Goal: Communication & Community: Answer question/provide support

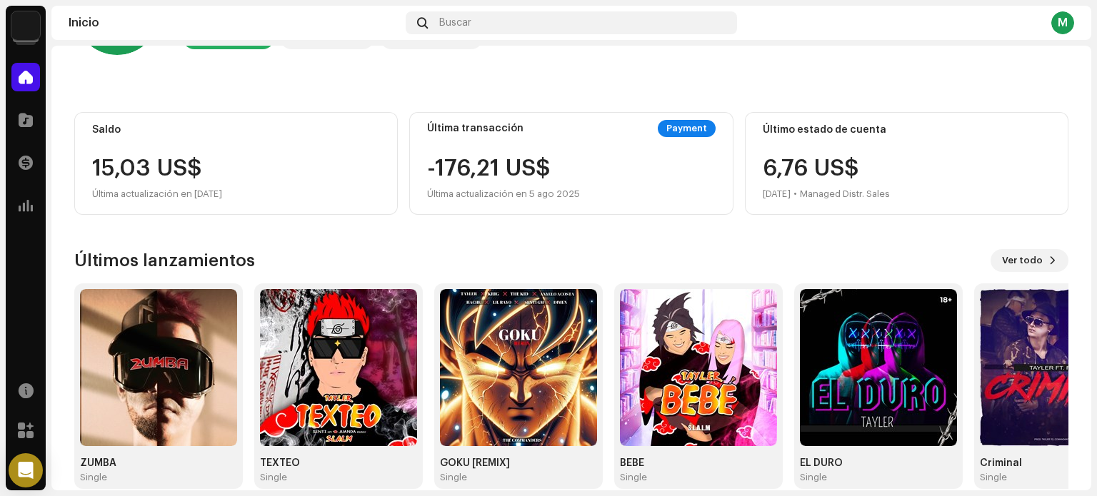
scroll to position [120, 0]
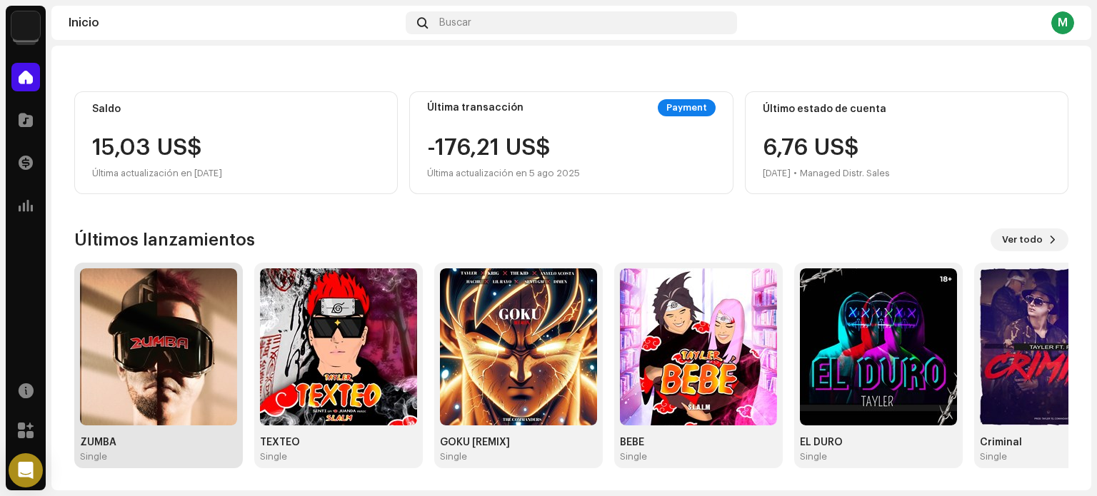
click at [181, 336] on img at bounding box center [158, 347] width 157 height 157
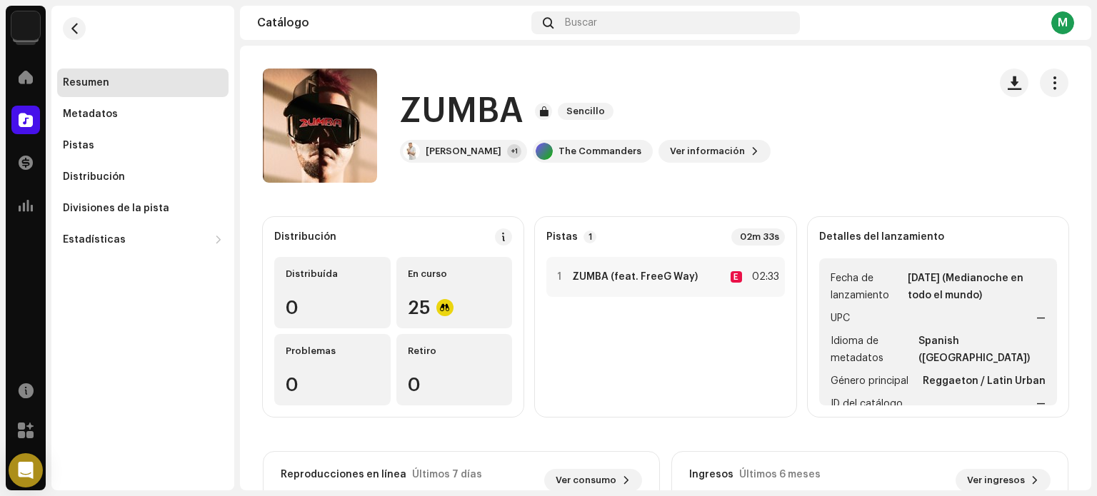
click at [167, 83] on div "Resumen" at bounding box center [143, 82] width 160 height 11
click at [96, 83] on div "Resumen" at bounding box center [86, 82] width 46 height 11
click at [63, 22] on re-m-nav-back at bounding box center [74, 37] width 34 height 63
click at [71, 26] on span "button" at bounding box center [74, 28] width 11 height 11
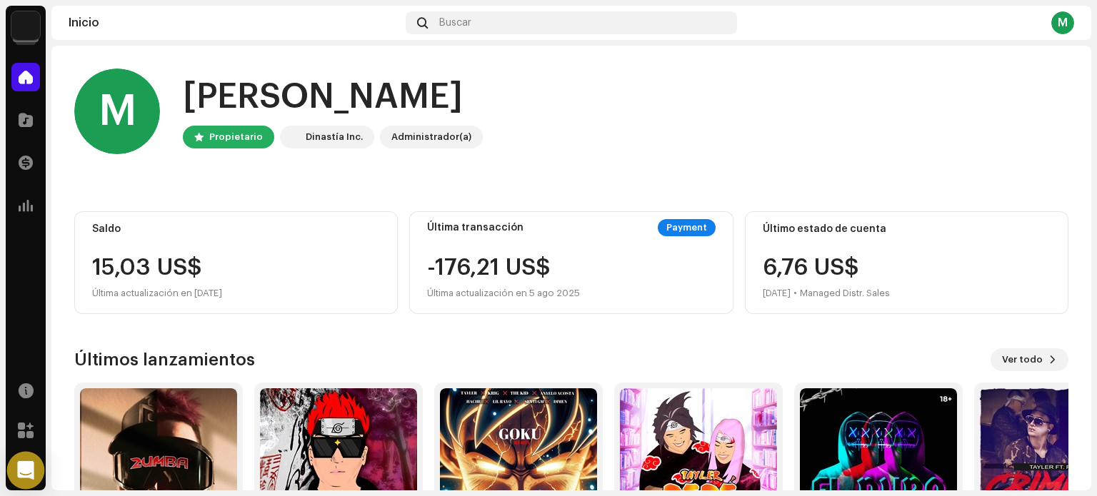
click at [23, 464] on icon "Open Intercom Messenger" at bounding box center [25, 470] width 16 height 19
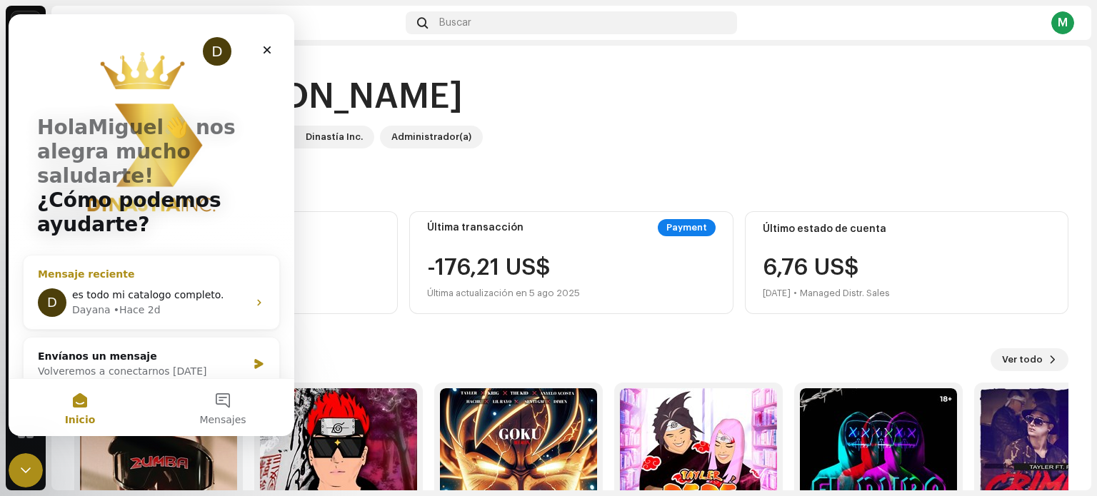
click at [164, 303] on div "[PERSON_NAME] • Hace 2d" at bounding box center [160, 310] width 176 height 15
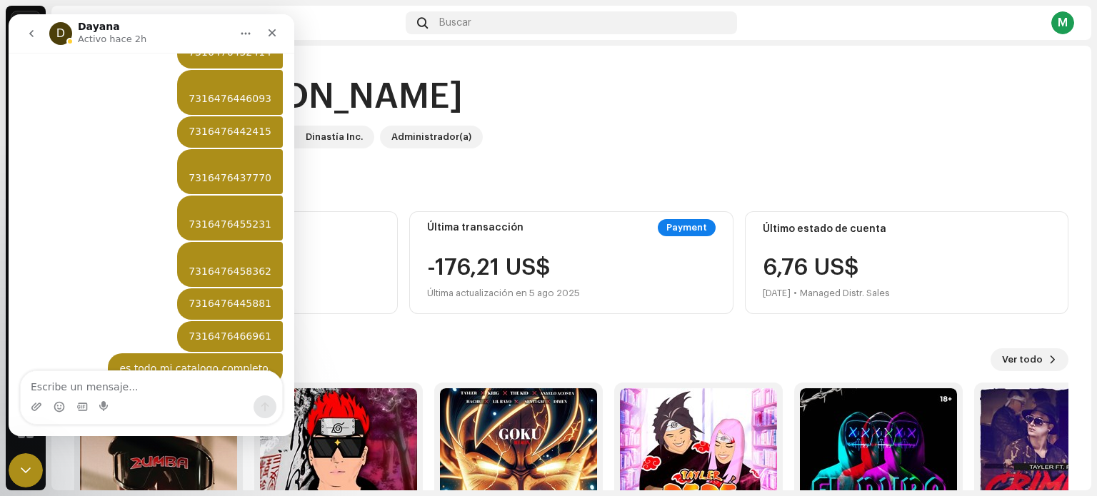
scroll to position [1018, 0]
click at [206, 391] on textarea "Escribe un mensaje..." at bounding box center [151, 383] width 261 height 24
type textarea "h"
type textarea "j"
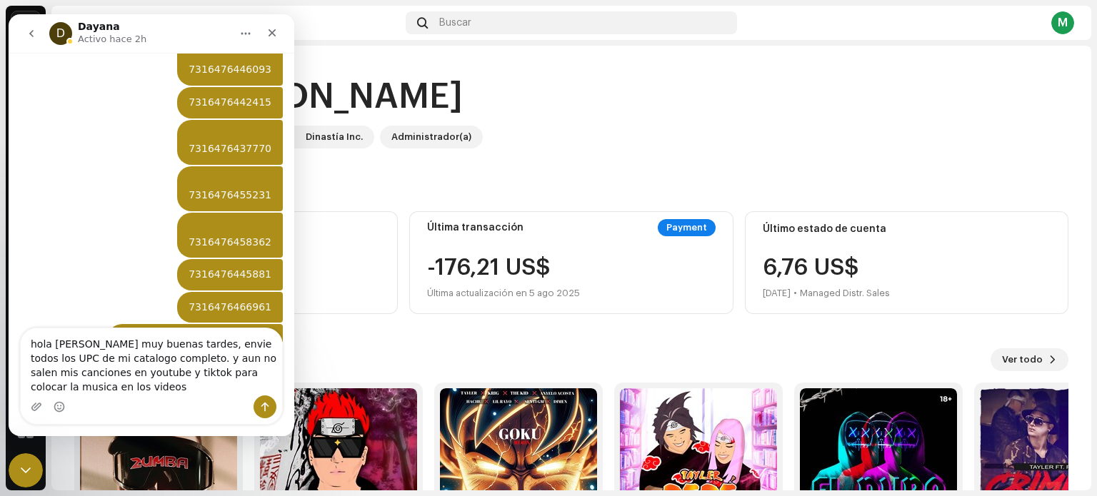
scroll to position [1061, 0]
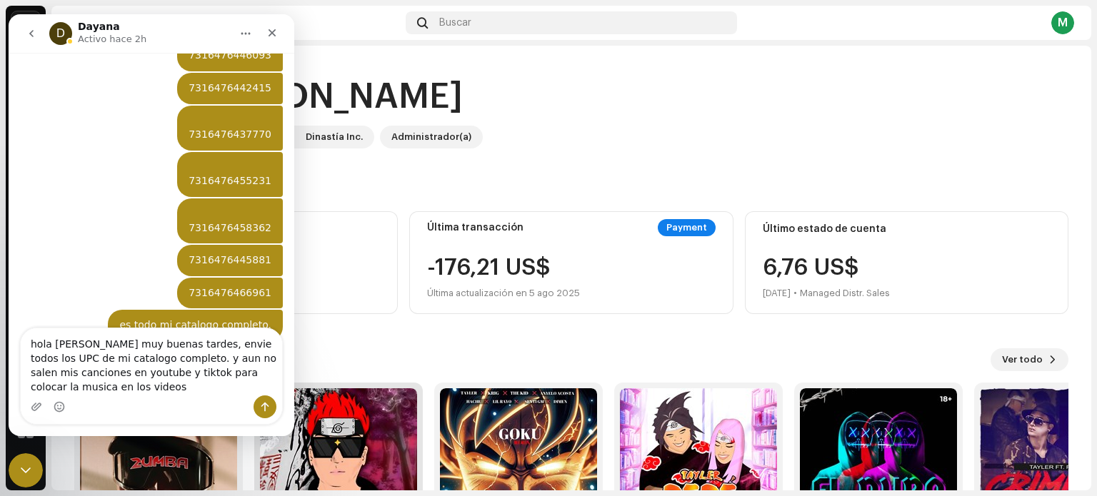
type textarea "hola [PERSON_NAME] muy buenas tardes, envie todos los UPC de mi catalogo comple…"
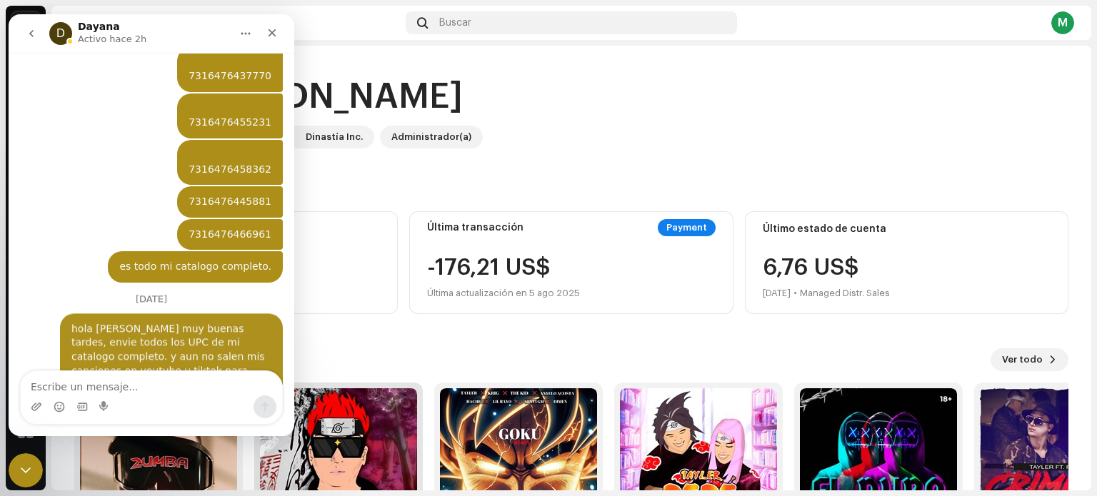
scroll to position [1122, 0]
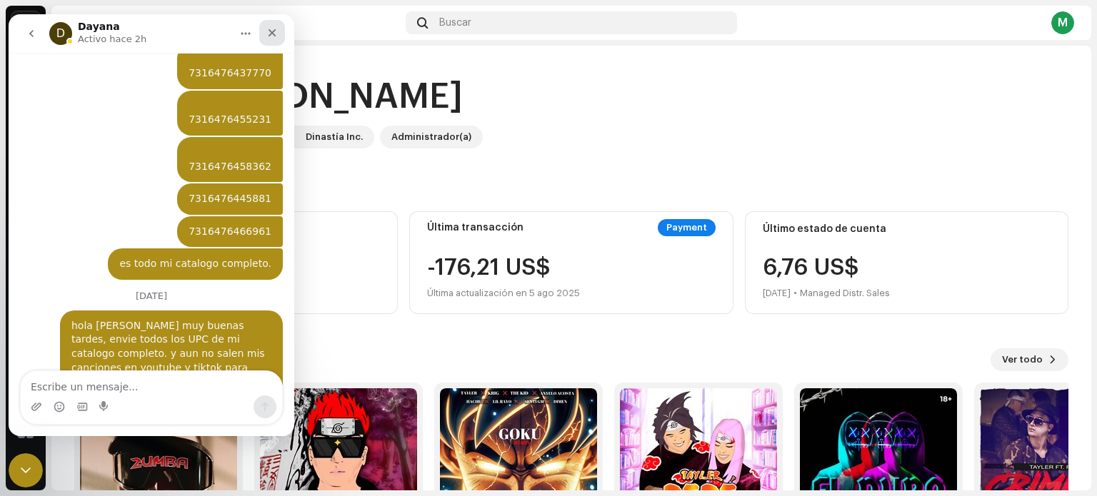
click at [274, 34] on icon "Cerrar" at bounding box center [273, 33] width 8 height 8
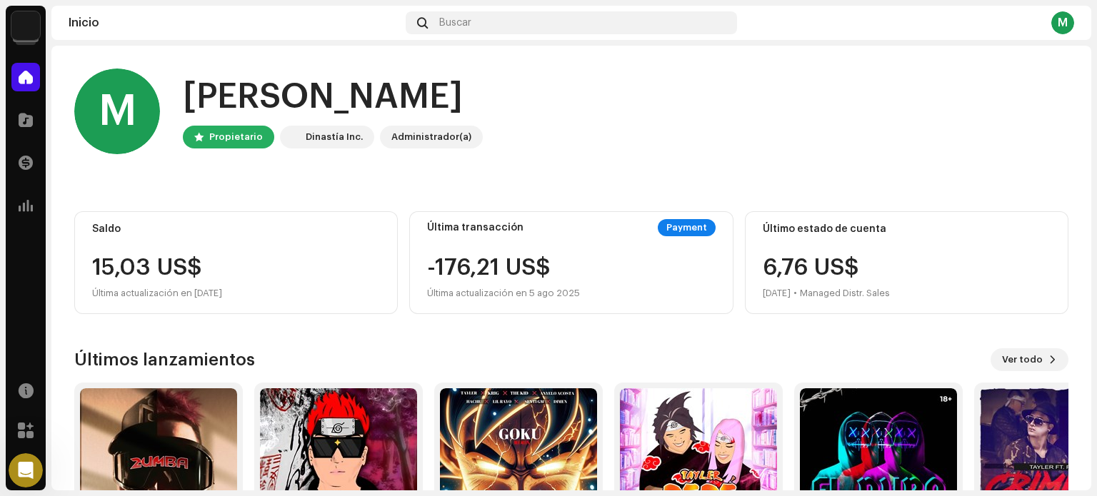
scroll to position [1122, 0]
click at [23, 461] on icon "Abrir Intercom Messenger" at bounding box center [24, 469] width 24 height 24
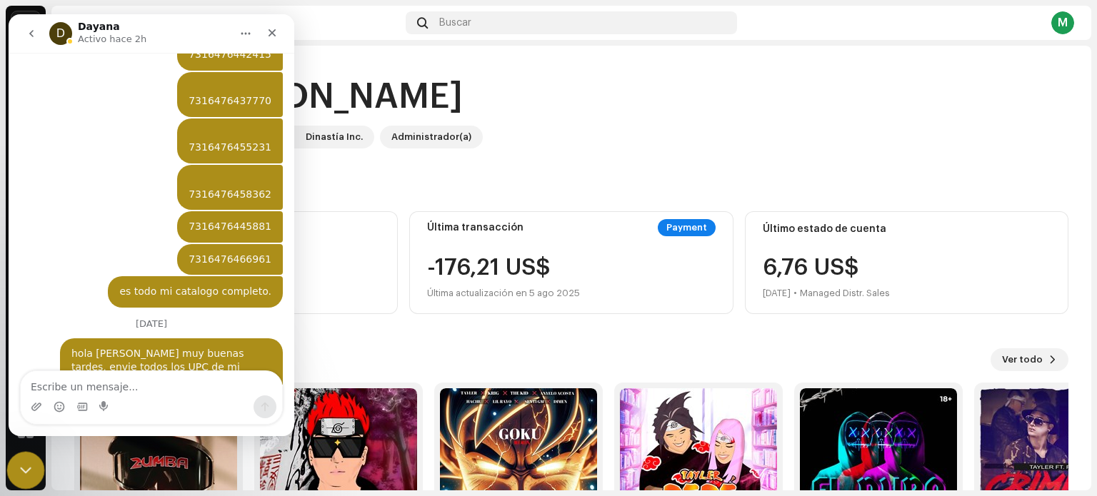
scroll to position [1122, 0]
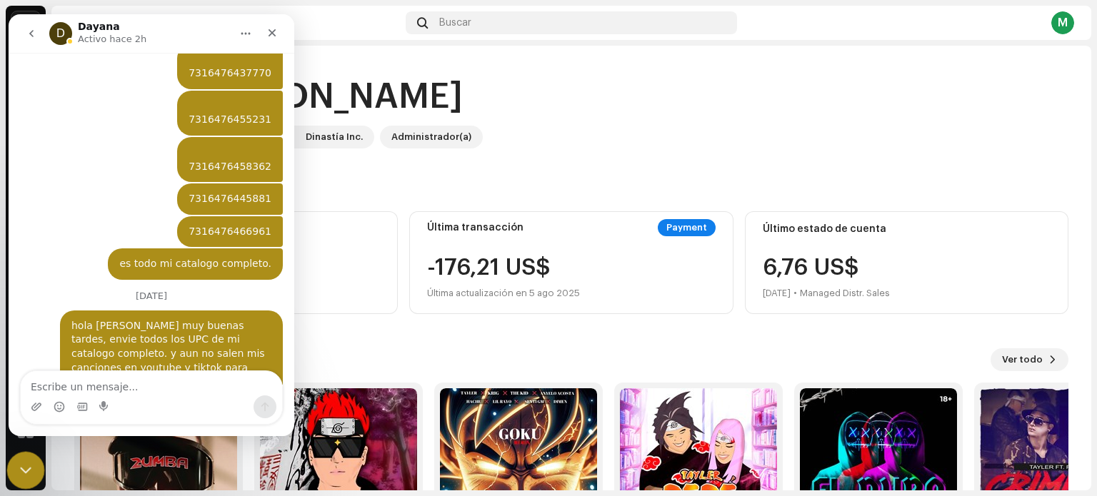
click at [23, 461] on icon "Cerrar Intercom Messenger" at bounding box center [23, 468] width 17 height 17
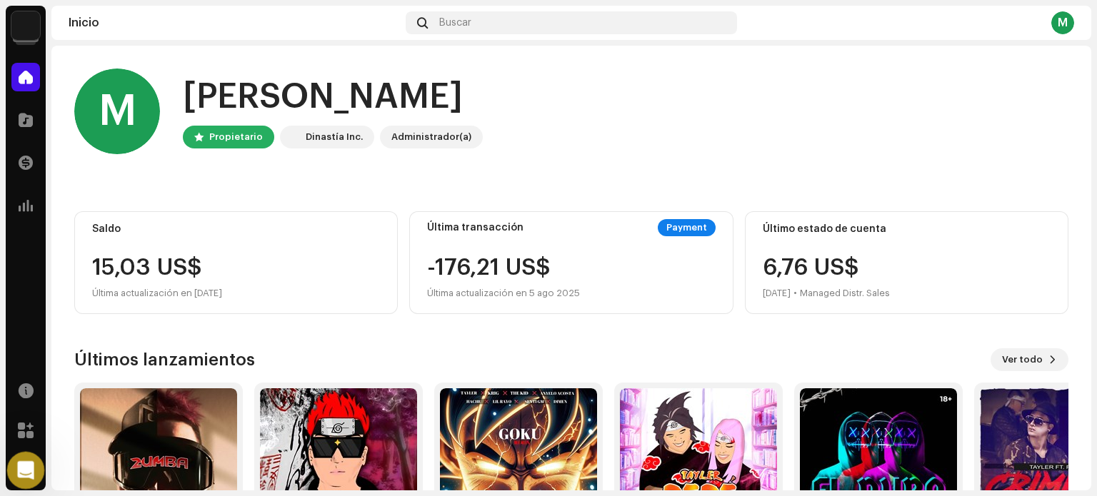
click at [23, 478] on div "Abrir Intercom Messenger" at bounding box center [23, 468] width 47 height 47
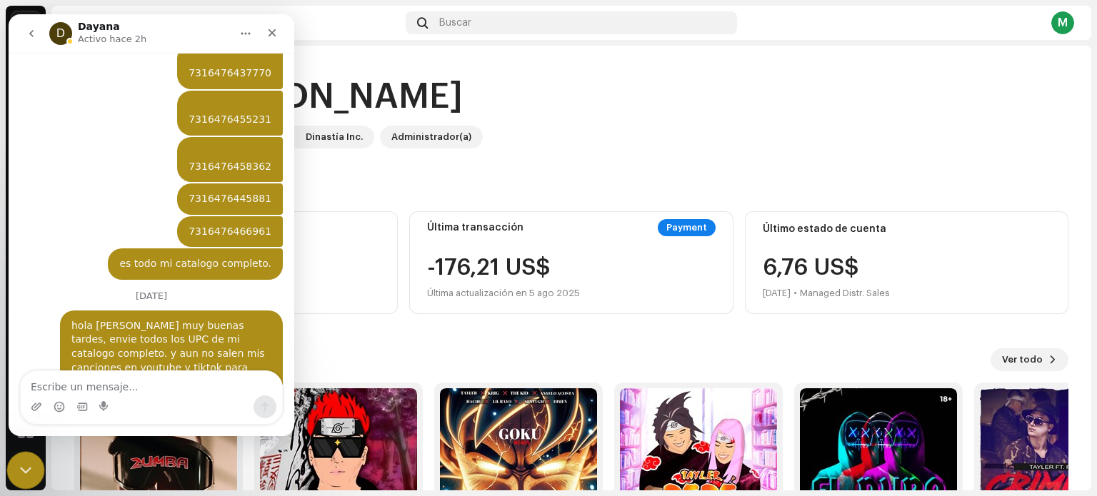
click at [23, 478] on div "Cerrar Intercom Messenger" at bounding box center [23, 468] width 34 height 34
